Goal: Navigation & Orientation: Find specific page/section

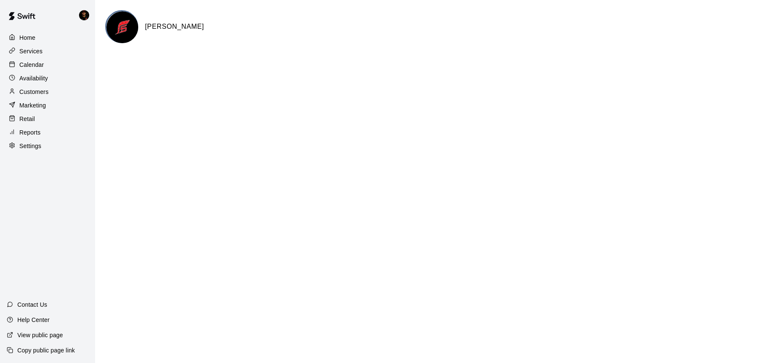
click at [47, 40] on div "Home" at bounding box center [48, 37] width 82 height 13
click at [41, 49] on p "Services" at bounding box center [30, 51] width 23 height 8
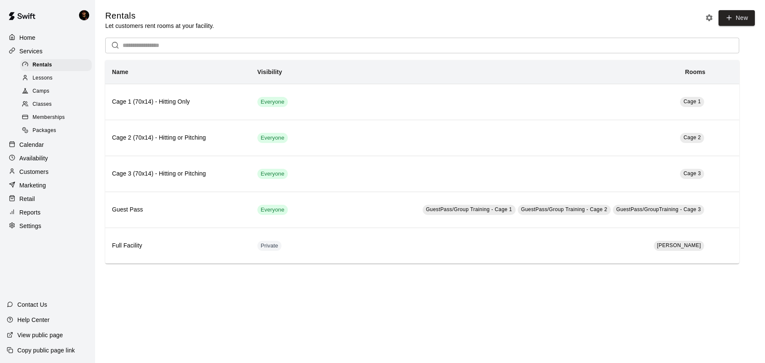
click at [63, 116] on span "Memberships" at bounding box center [49, 117] width 32 height 8
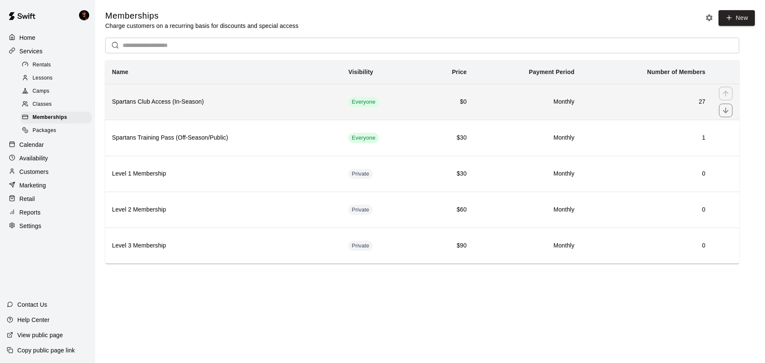
click at [178, 106] on th "Spartans Club Access (In-Season)" at bounding box center [223, 102] width 236 height 36
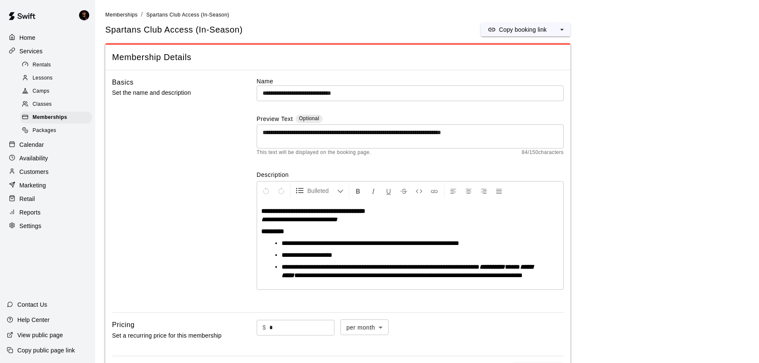
click at [49, 340] on div "View public page" at bounding box center [35, 334] width 70 height 15
